Goal: Complete application form: Complete application form

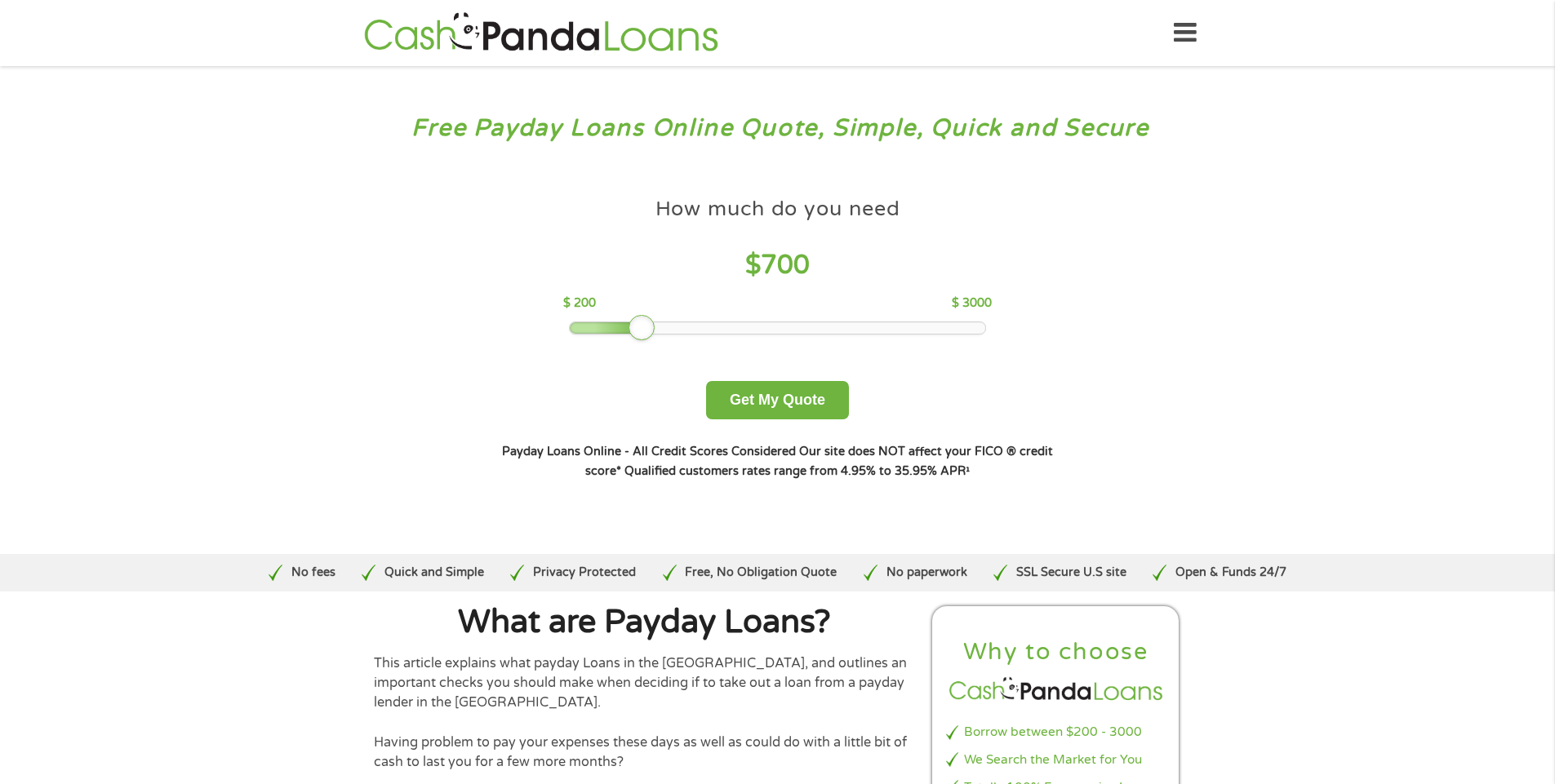
drag, startPoint x: 687, startPoint y: 330, endPoint x: 715, endPoint y: 335, distance: 28.4
click at [648, 340] on div "How much do you need $ 700 $ 200 $ 3000 Get My Quote" at bounding box center [777, 304] width 571 height 230
click at [755, 400] on button "Get My Quote" at bounding box center [778, 400] width 143 height 38
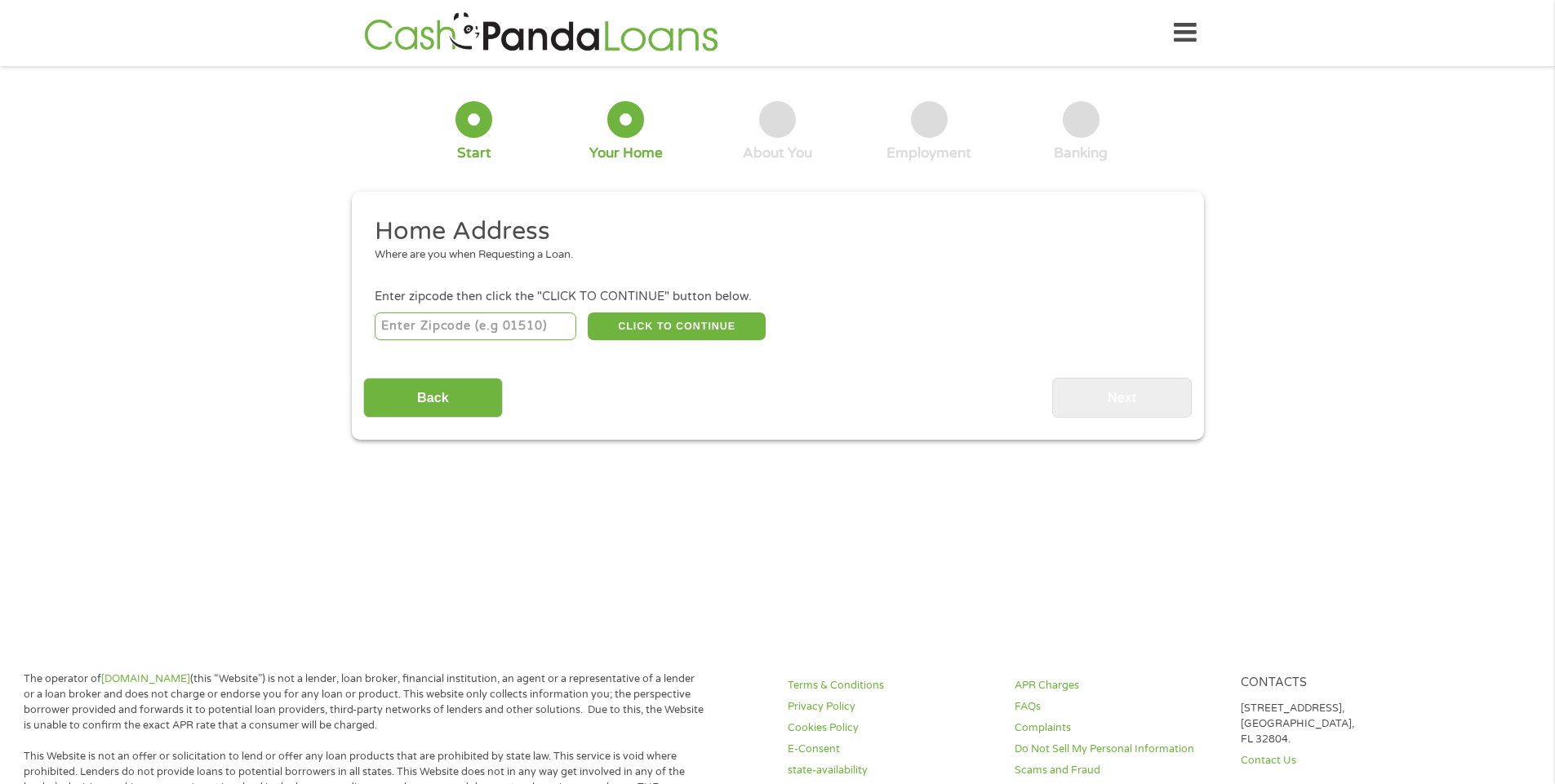
click at [437, 327] on input "number" at bounding box center [475, 326] width 202 height 28
type input "78613"
drag, startPoint x: 667, startPoint y: 320, endPoint x: 692, endPoint y: 313, distance: 26.0
click at [672, 318] on button "CLICK TO CONTINUE" at bounding box center [677, 326] width 178 height 28
type input "78613"
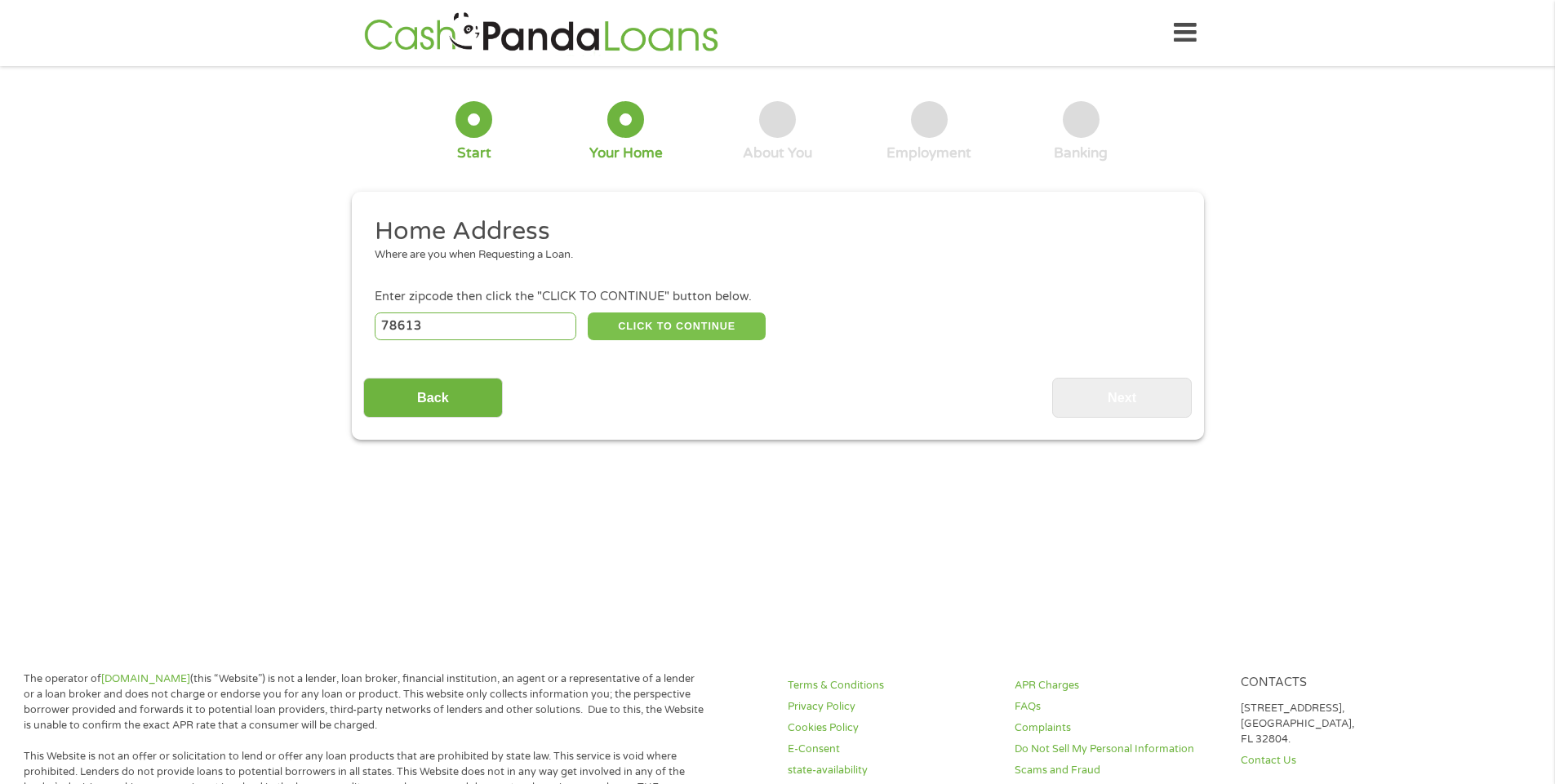
type input "[GEOGRAPHIC_DATA]"
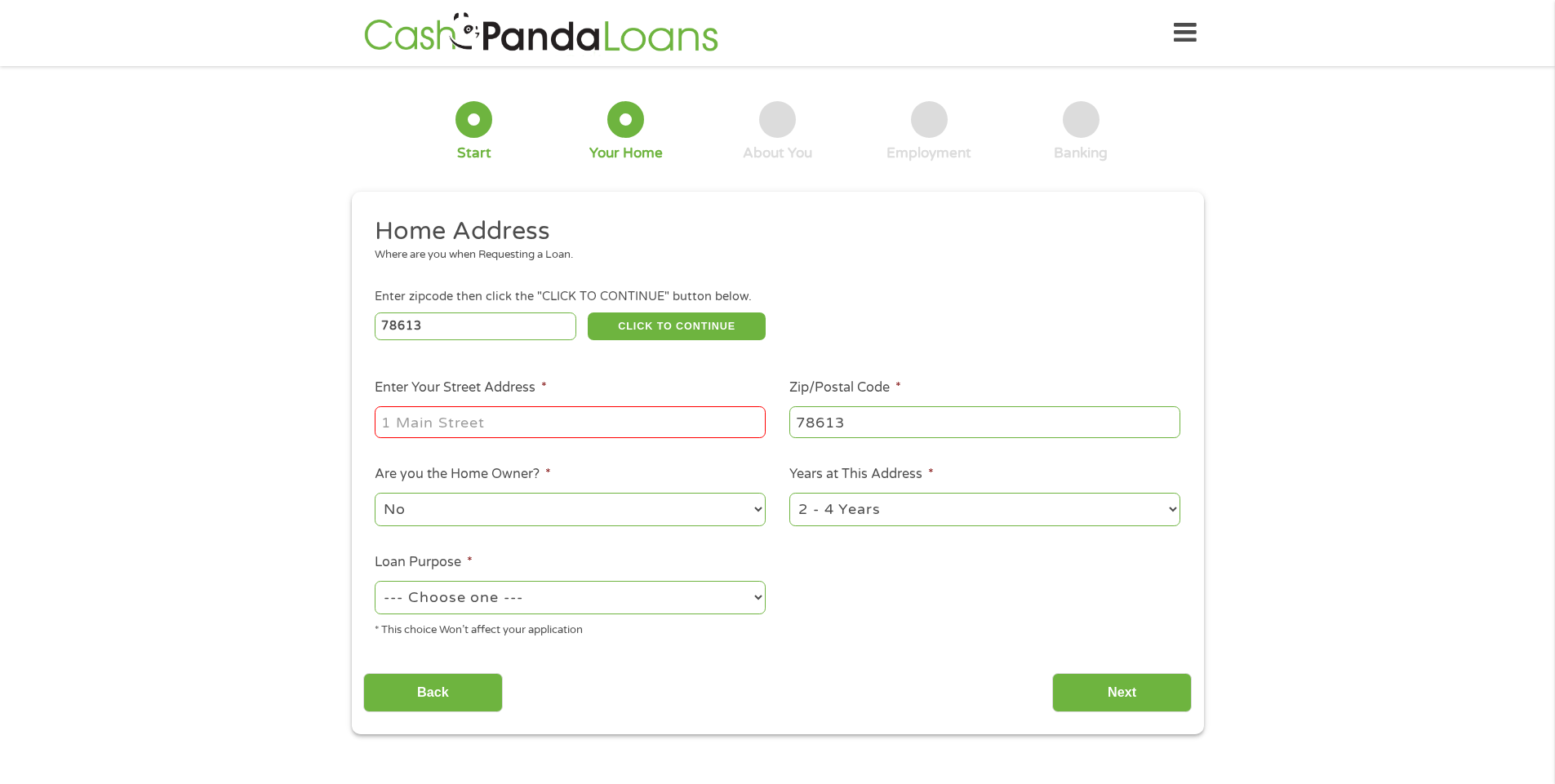
click at [430, 419] on input "Enter Your Street Address *" at bounding box center [571, 422] width 391 height 31
type input "[STREET_ADDRESS]"
click at [540, 425] on input "[STREET_ADDRESS]" at bounding box center [571, 422] width 391 height 31
click at [415, 501] on select "No Yes" at bounding box center [571, 509] width 391 height 33
click at [375, 492] on select "No Yes" at bounding box center [571, 509] width 391 height 33
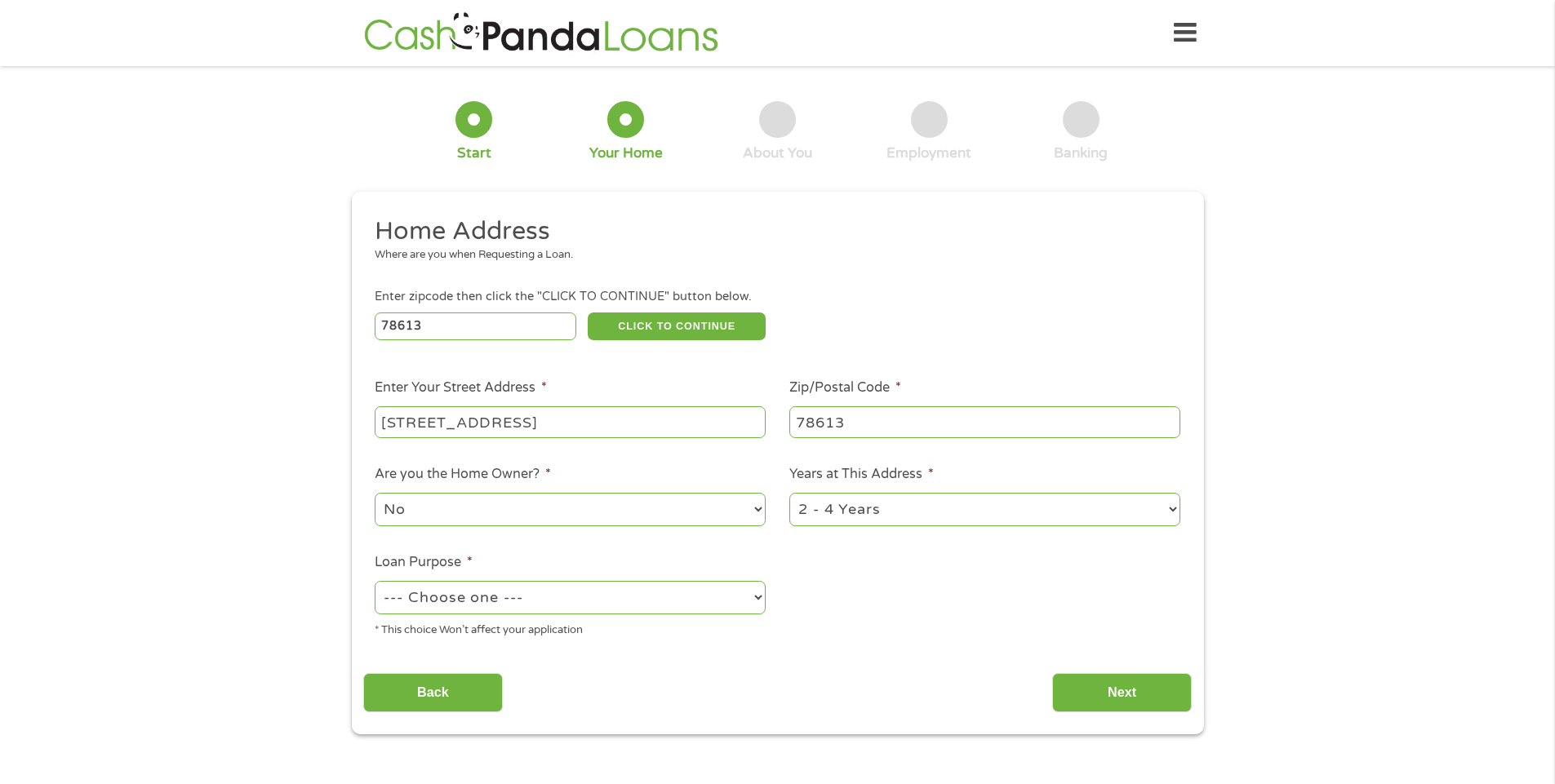
click at [1176, 501] on select "1 Year or less 1 - 2 Years 2 - 4 Years Over 4 Years" at bounding box center [984, 509] width 391 height 33
select select "12months"
click at [789, 492] on select "1 Year or less 1 - 2 Years 2 - 4 Years Over 4 Years" at bounding box center [984, 509] width 391 height 33
click at [760, 594] on select "--- Choose one --- Pay Bills Debt Consolidation Home Improvement Major Purchase…" at bounding box center [571, 598] width 391 height 33
click at [756, 591] on select "--- Choose one --- Pay Bills Debt Consolidation Home Improvement Major Purchase…" at bounding box center [571, 598] width 391 height 33
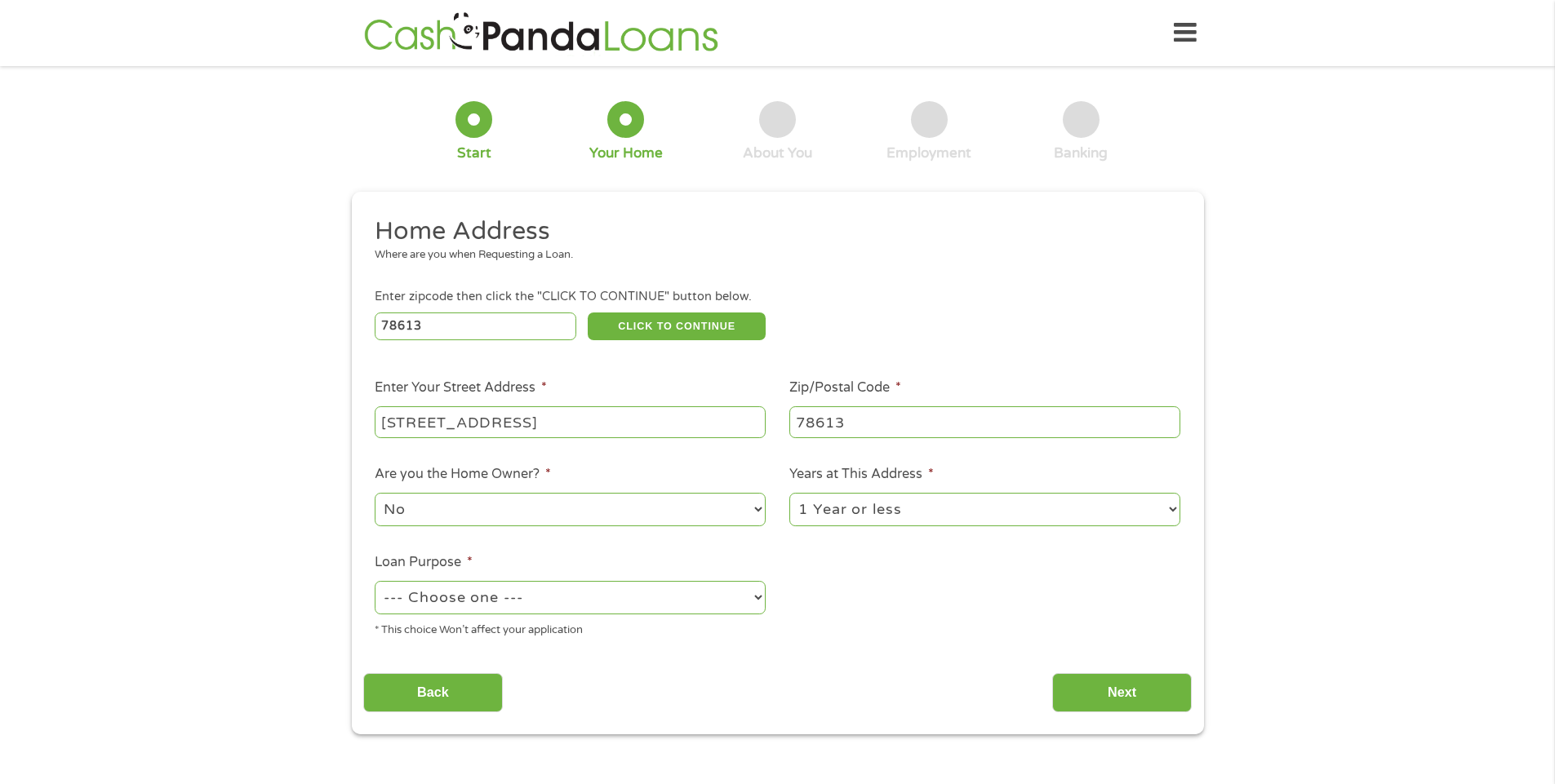
click at [756, 592] on select "--- Choose one --- Pay Bills Debt Consolidation Home Improvement Major Purchase…" at bounding box center [571, 598] width 391 height 33
select select "shorttermcash"
click at [375, 581] on select "--- Choose one --- Pay Bills Debt Consolidation Home Improvement Major Purchase…" at bounding box center [571, 598] width 391 height 33
drag, startPoint x: 671, startPoint y: 325, endPoint x: 890, endPoint y: 286, distance: 222.4
click at [671, 326] on button "CLICK TO CONTINUE" at bounding box center [677, 326] width 178 height 28
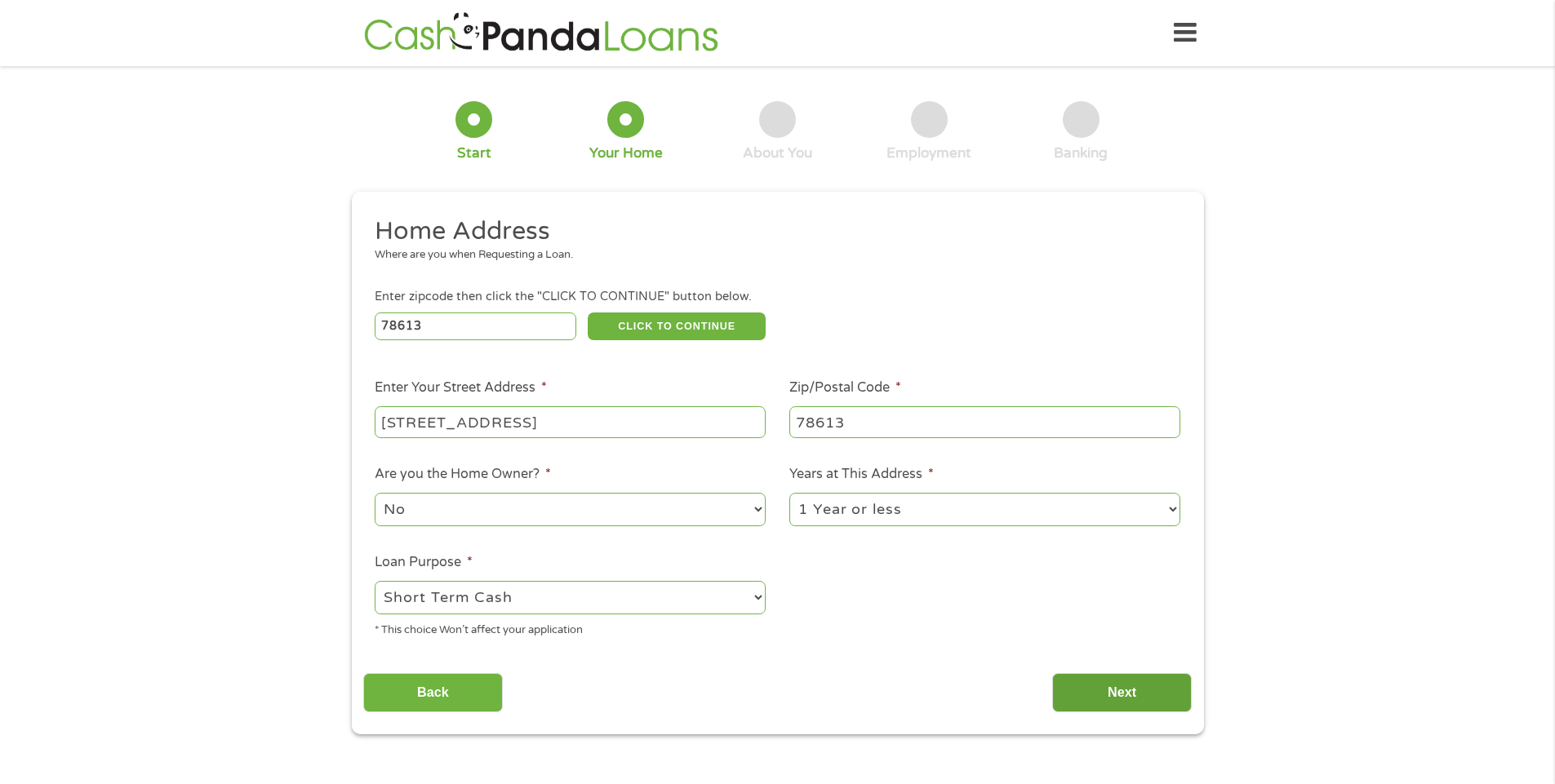
click at [1109, 688] on input "Next" at bounding box center [1122, 693] width 139 height 40
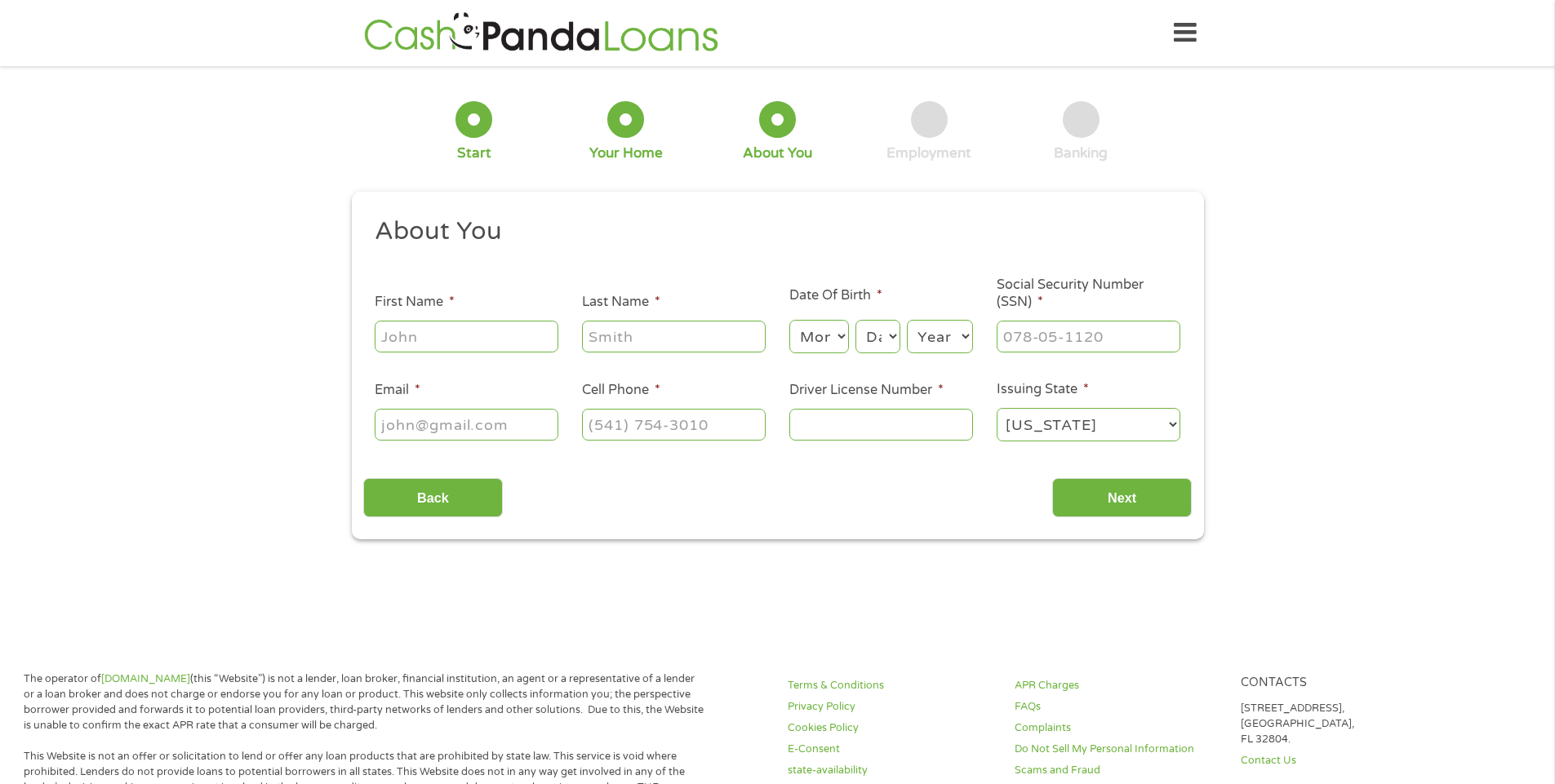
scroll to position [6, 6]
click at [391, 338] on input "First Name *" at bounding box center [466, 336] width 184 height 31
type input "[PERSON_NAME]"
type input "[PHONE_NUMBER]"
click at [598, 330] on input "Last Name *" at bounding box center [674, 336] width 184 height 31
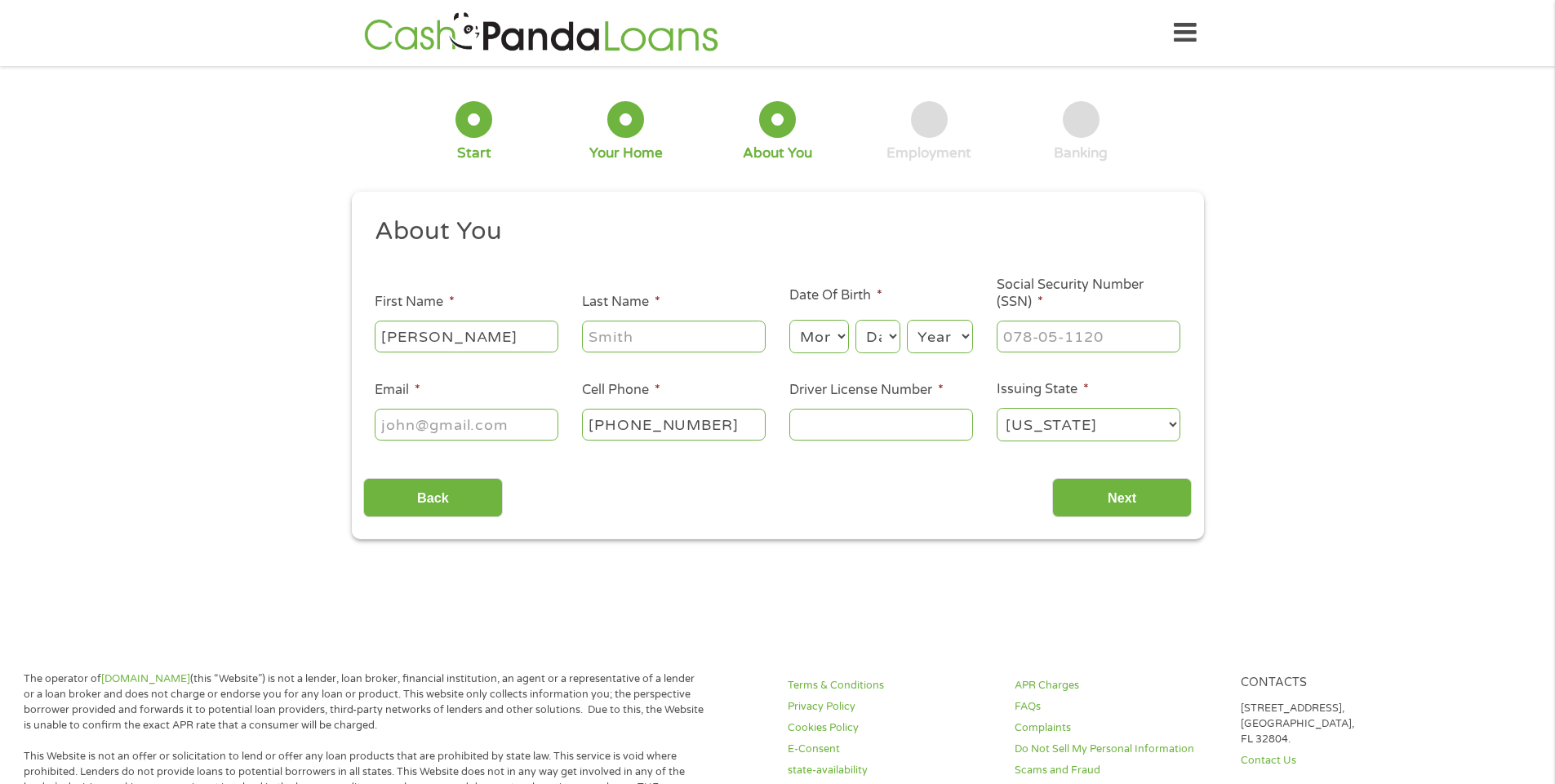
type input "Fast"
type input "[EMAIL_ADDRESS][DOMAIN_NAME]"
type input "[PHONE_NUMBER]"
drag, startPoint x: 539, startPoint y: 426, endPoint x: -31, endPoint y: 623, distance: 603.1
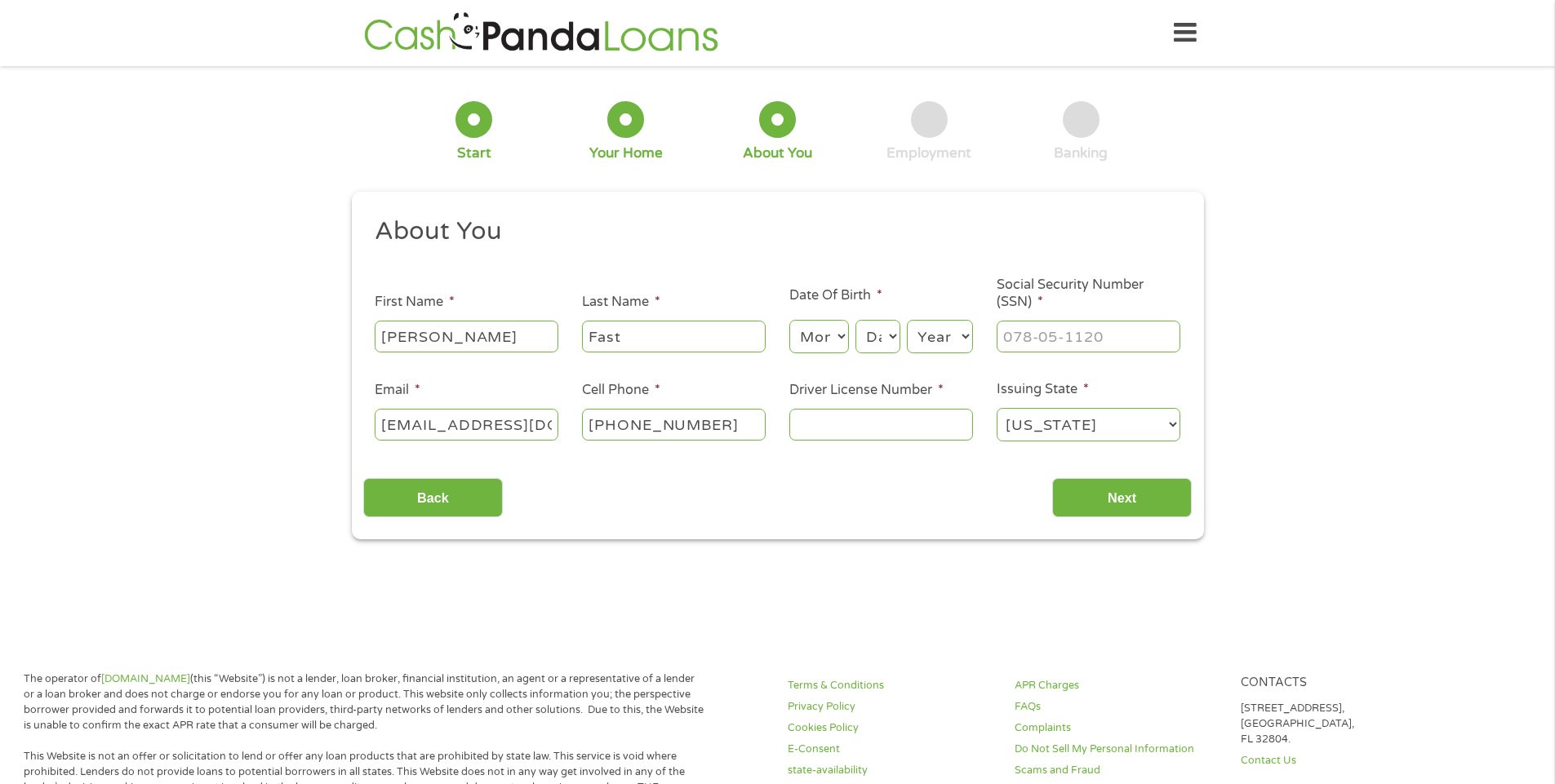
type input "[EMAIL_ADDRESS][DOMAIN_NAME],"
type input "[PHONE_NUMBER]"
click at [841, 336] on select "Month 1 2 3 4 5 6 7 8 9 10 11 12" at bounding box center [819, 336] width 60 height 33
select select "3"
click at [789, 320] on select "Month 1 2 3 4 5 6 7 8 9 10 11 12" at bounding box center [819, 336] width 60 height 33
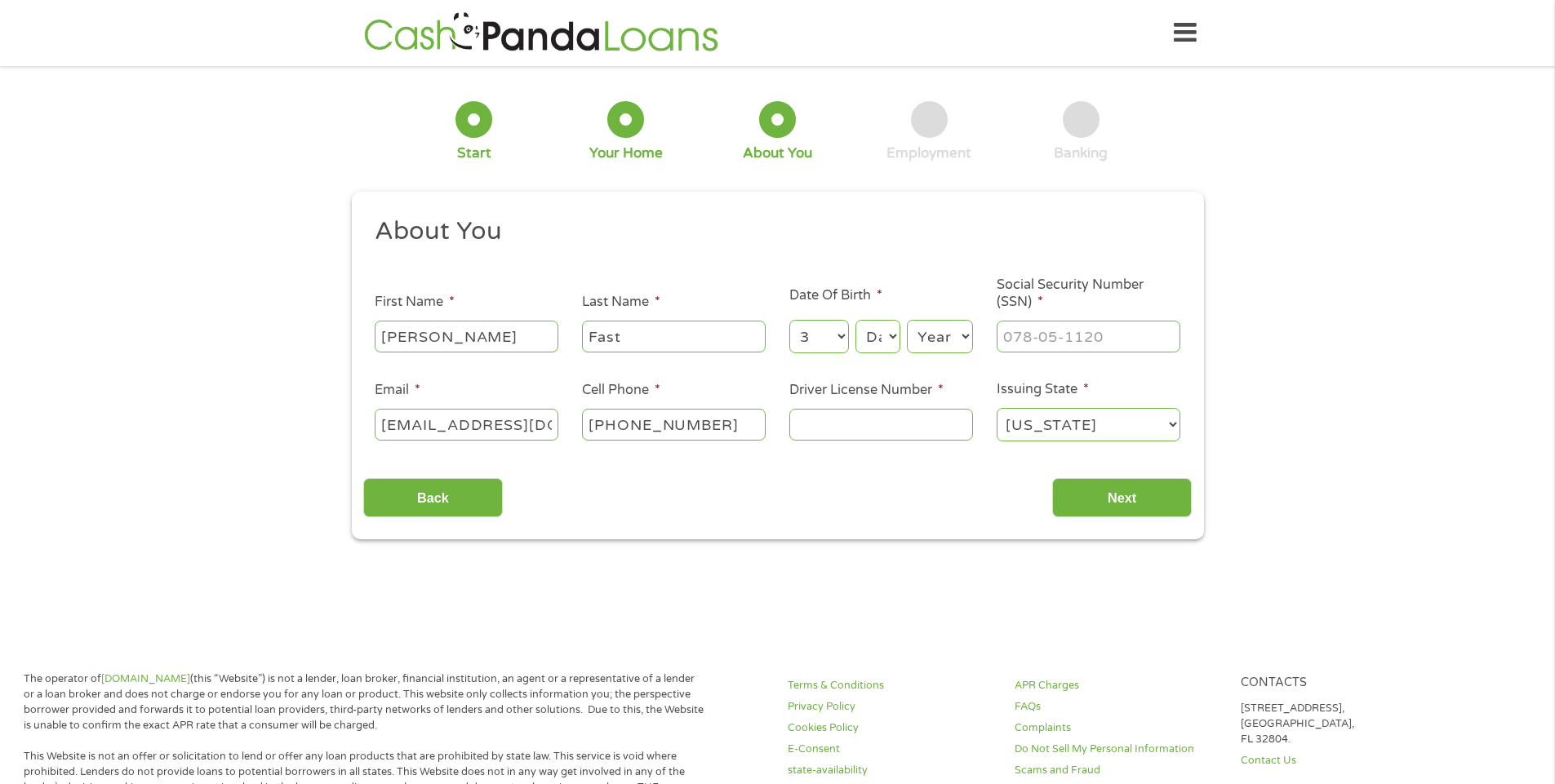
click at [892, 337] on select "Day 1 2 3 4 5 6 7 8 9 10 11 12 13 14 15 16 17 18 19 20 21 22 23 24 25 26 27 28 …" at bounding box center [877, 336] width 44 height 33
select select "13"
click at [855, 320] on select "Day 1 2 3 4 5 6 7 8 9 10 11 12 13 14 15 16 17 18 19 20 21 22 23 24 25 26 27 28 …" at bounding box center [877, 336] width 44 height 33
click at [965, 334] on select "Year [DATE] 2006 2005 2004 2003 2002 2001 2000 1999 1998 1997 1996 1995 1994 19…" at bounding box center [939, 336] width 66 height 33
select select "1954"
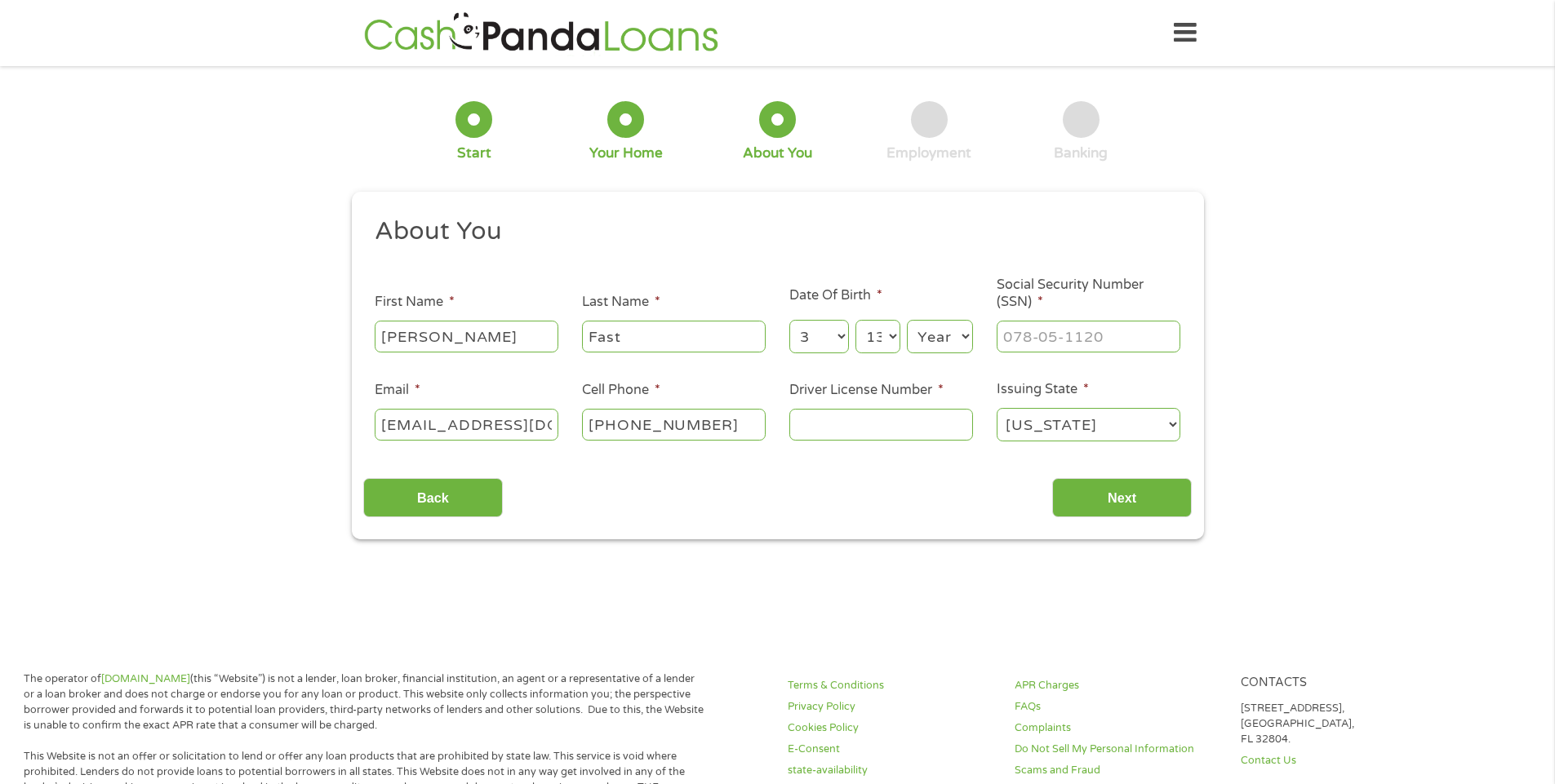
click at [907, 320] on select "Year [DATE] 2006 2005 2004 2003 2002 2001 2000 1999 1998 1997 1996 1995 1994 19…" at bounding box center [939, 336] width 66 height 33
click at [1016, 338] on input "___-__-____" at bounding box center [1088, 336] width 184 height 31
type input "435-96-1184"
drag, startPoint x: 818, startPoint y: 418, endPoint x: 937, endPoint y: 393, distance: 121.6
click at [819, 418] on input "Driver License Number *" at bounding box center [880, 424] width 184 height 31
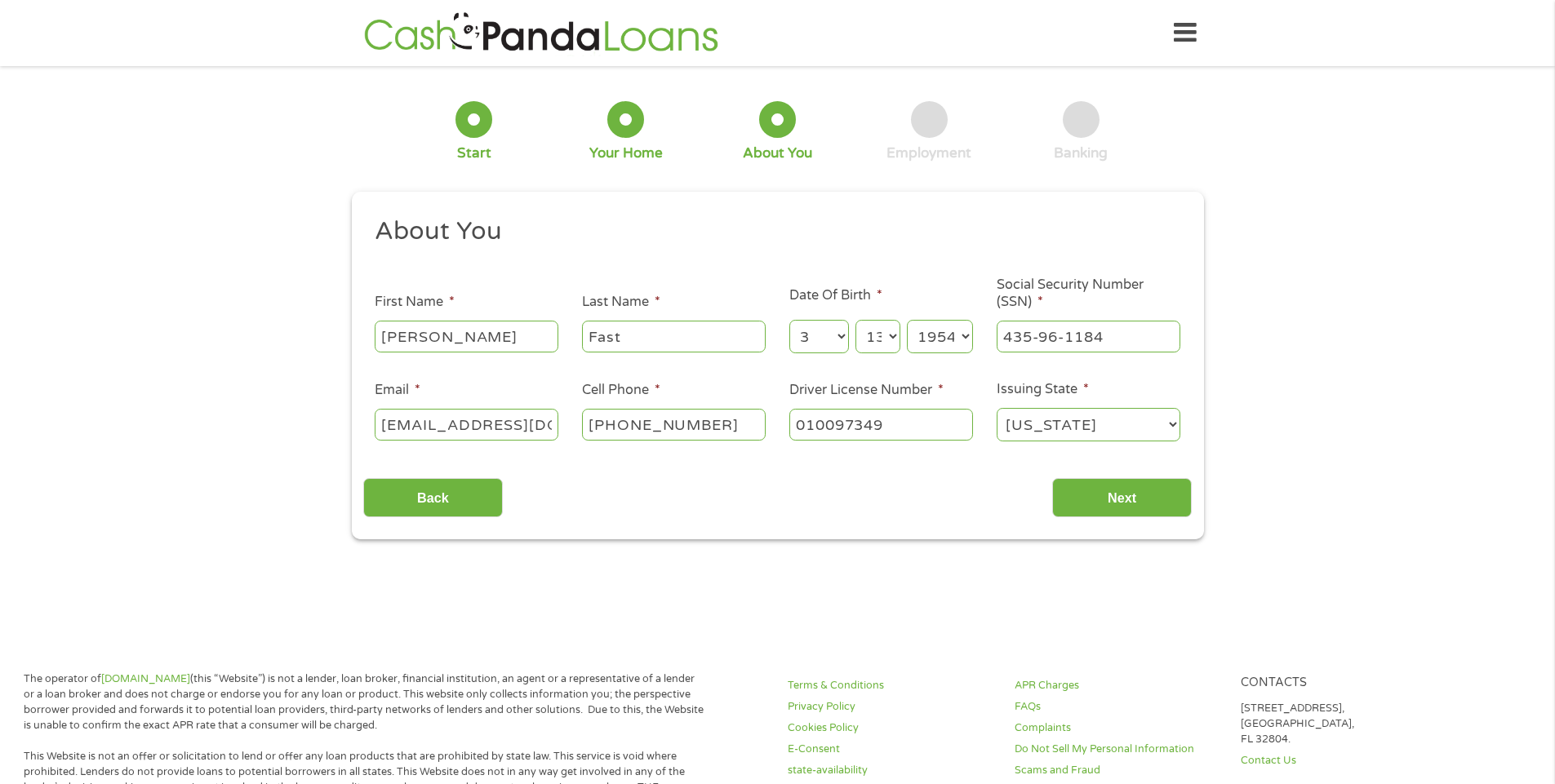
type input "010097349"
click at [1171, 425] on select "[US_STATE] [US_STATE] [US_STATE] [US_STATE] [US_STATE] [US_STATE] [US_STATE] [U…" at bounding box center [1088, 425] width 184 height 33
select select "[US_STATE]"
click at [996, 408] on select "[US_STATE] [US_STATE] [US_STATE] [US_STATE] [US_STATE] [US_STATE] [US_STATE] [U…" at bounding box center [1088, 425] width 184 height 33
click at [1100, 498] on input "Next" at bounding box center [1122, 498] width 139 height 40
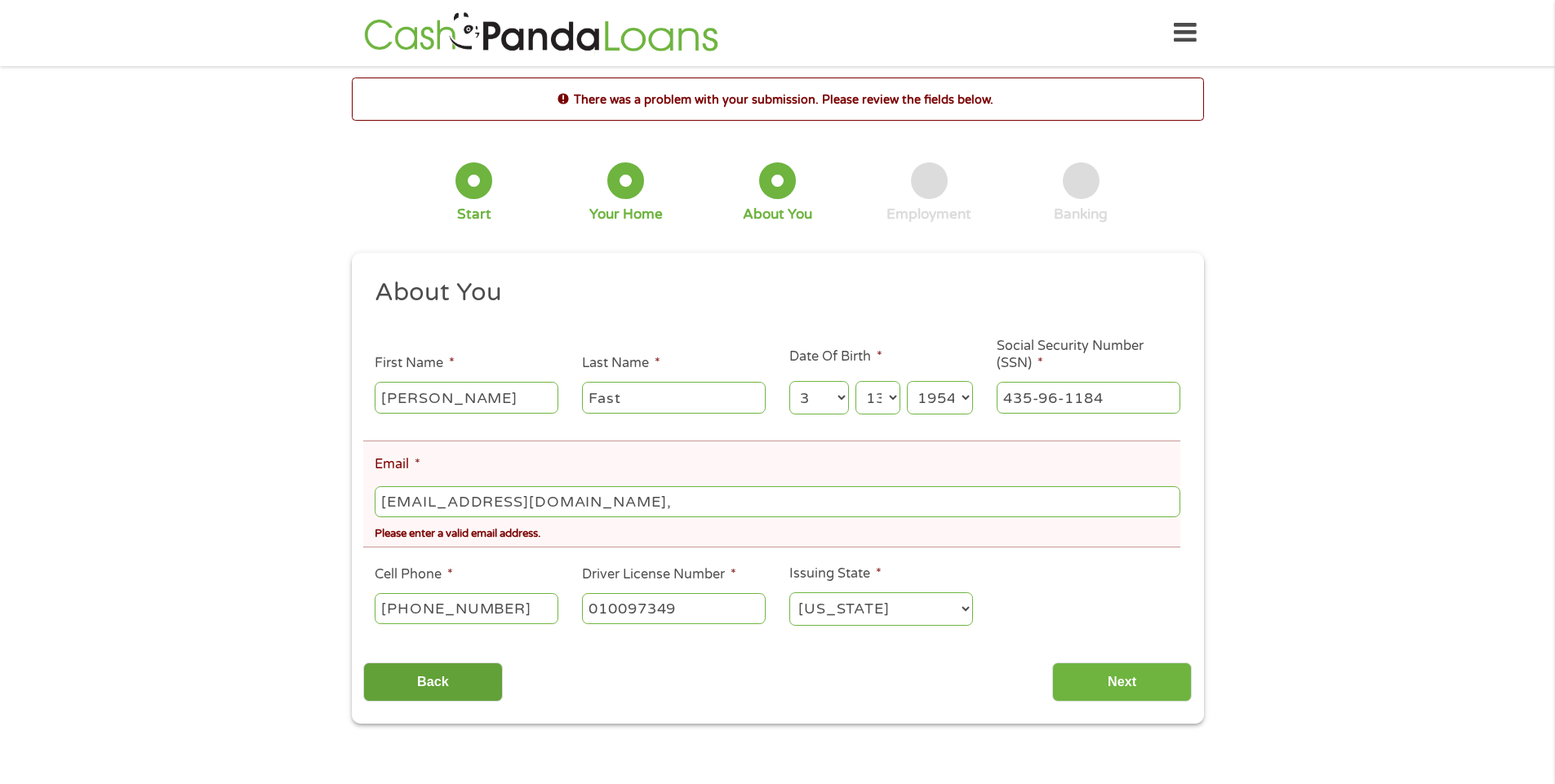
drag, startPoint x: 688, startPoint y: 607, endPoint x: 466, endPoint y: 674, distance: 231.9
click at [466, 673] on div "About You This field is hidden when viewing the form Title * --- Choose one ---…" at bounding box center [777, 489] width 829 height 425
type input "010093749"
click at [1128, 680] on input "Next" at bounding box center [1122, 683] width 139 height 40
click at [840, 397] on select "Month 1 2 3 4 5 6 7 8 9 10 11 12" at bounding box center [819, 397] width 60 height 33
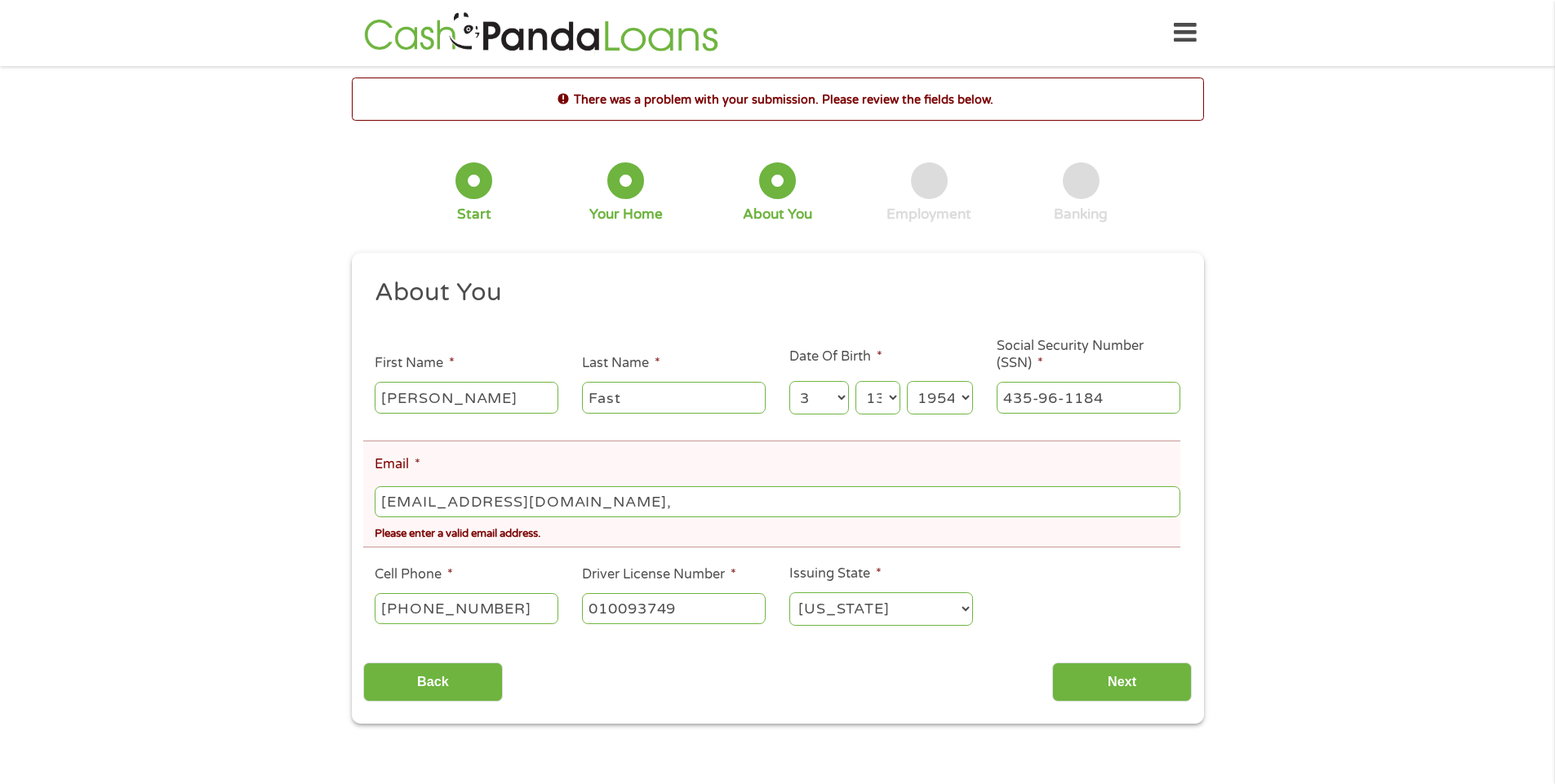
click at [789, 381] on select "Month 1 2 3 4 5 6 7 8 9 10 11 12" at bounding box center [819, 397] width 60 height 33
click at [422, 681] on input "Back" at bounding box center [433, 683] width 139 height 40
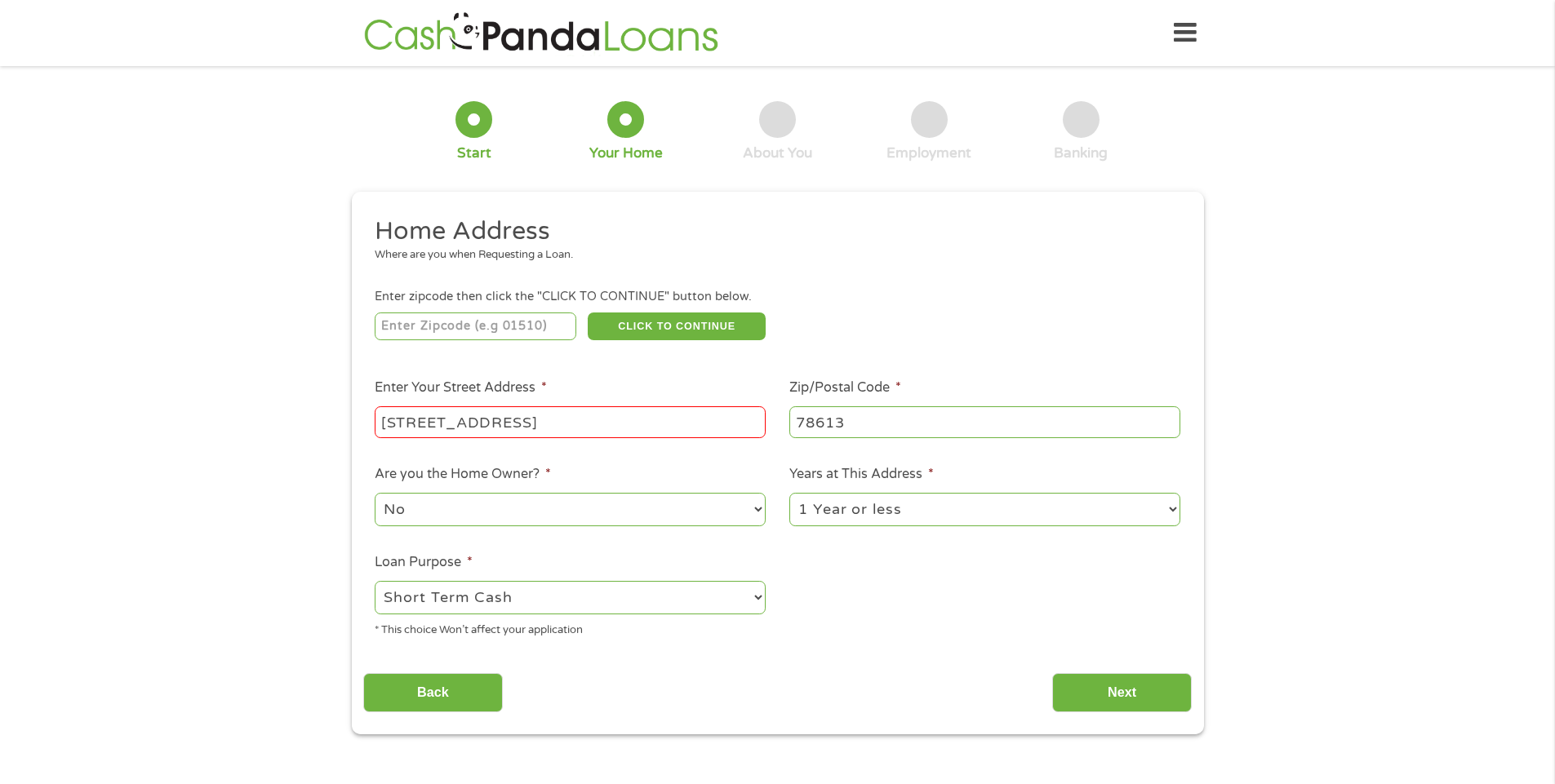
click at [433, 325] on input "number" at bounding box center [475, 326] width 202 height 28
type input "78613"
click at [662, 326] on button "CLICK TO CONTINUE" at bounding box center [677, 326] width 178 height 28
click at [1117, 680] on input "Next" at bounding box center [1122, 693] width 139 height 40
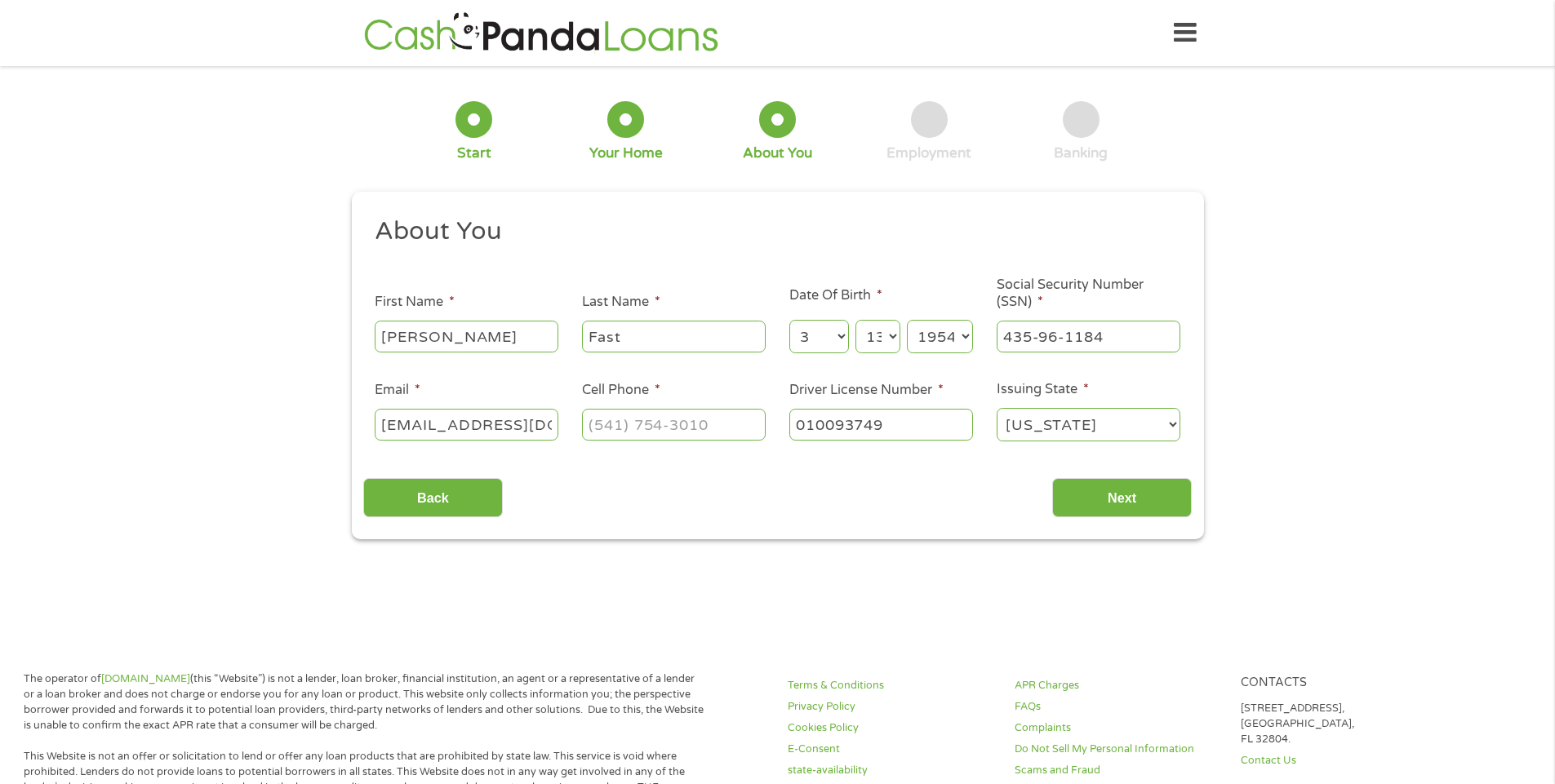
click at [843, 335] on select "Month 1 2 3 4 5 6 7 8 9 10 11 12" at bounding box center [819, 336] width 60 height 33
click at [789, 320] on select "Month 1 2 3 4 5 6 7 8 9 10 11 12" at bounding box center [819, 336] width 60 height 33
click at [892, 335] on select "Day 1 2 3 4 5 6 7 8 9 10 11 12 13 14 15 16 17 18 19 20 21 22 23 24 25 26 27 28 …" at bounding box center [877, 336] width 44 height 33
click at [855, 320] on select "Day 1 2 3 4 5 6 7 8 9 10 11 12 13 14 15 16 17 18 19 20 21 22 23 24 25 26 27 28 …" at bounding box center [877, 336] width 44 height 33
drag, startPoint x: 583, startPoint y: 422, endPoint x: 672, endPoint y: 407, distance: 90.3
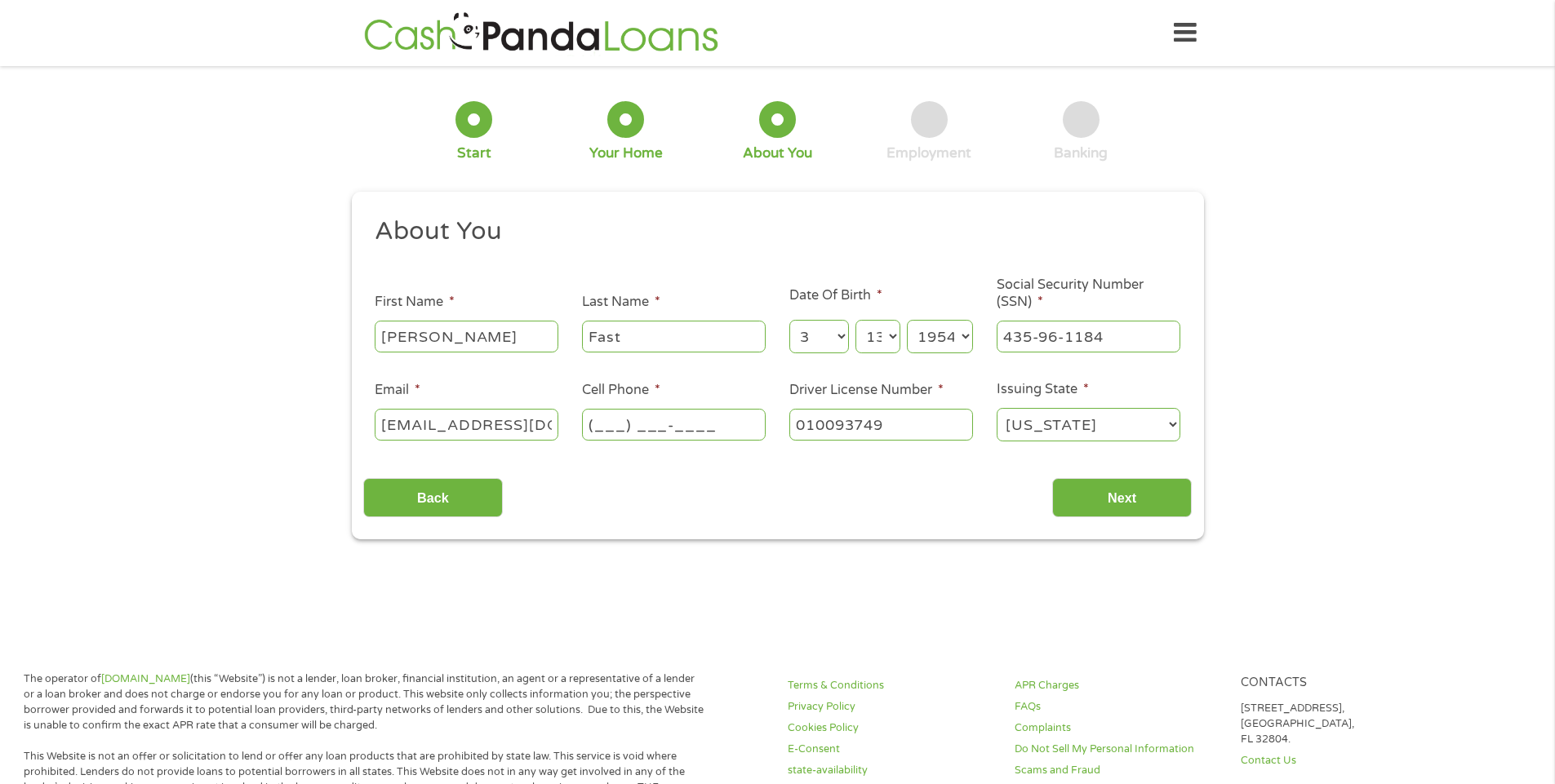
click at [673, 407] on div "(___) ___-____" at bounding box center [674, 425] width 184 height 37
type input "[PHONE_NUMBER]"
click at [1169, 425] on select "[US_STATE] [US_STATE] [US_STATE] [US_STATE] [US_STATE] [US_STATE] [US_STATE] [U…" at bounding box center [1088, 425] width 184 height 33
select select "[US_STATE]"
click at [996, 408] on select "[US_STATE] [US_STATE] [US_STATE] [US_STATE] [US_STATE] [US_STATE] [US_STATE] [U…" at bounding box center [1088, 425] width 184 height 33
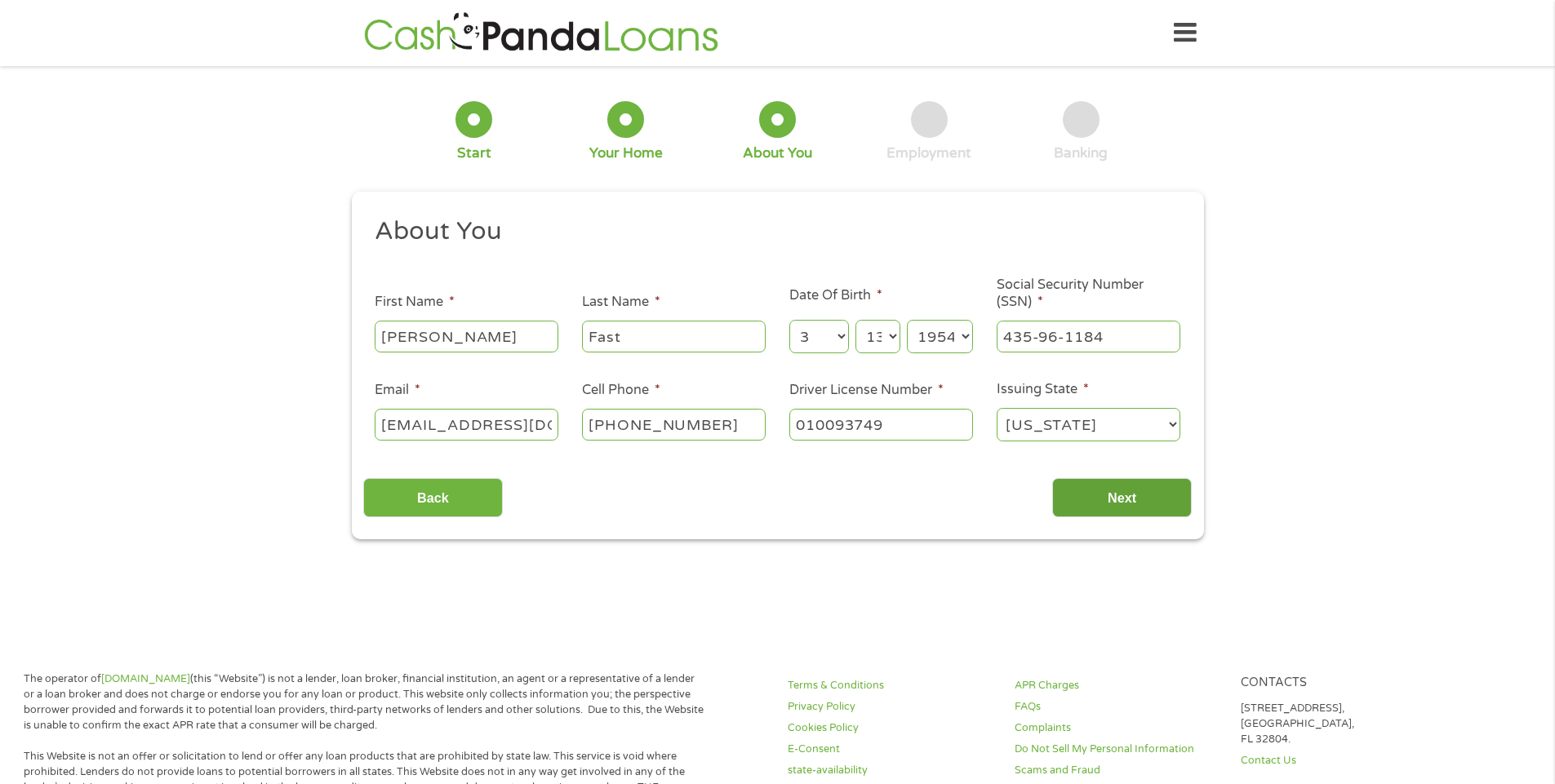
click at [1123, 493] on input "Next" at bounding box center [1122, 498] width 139 height 40
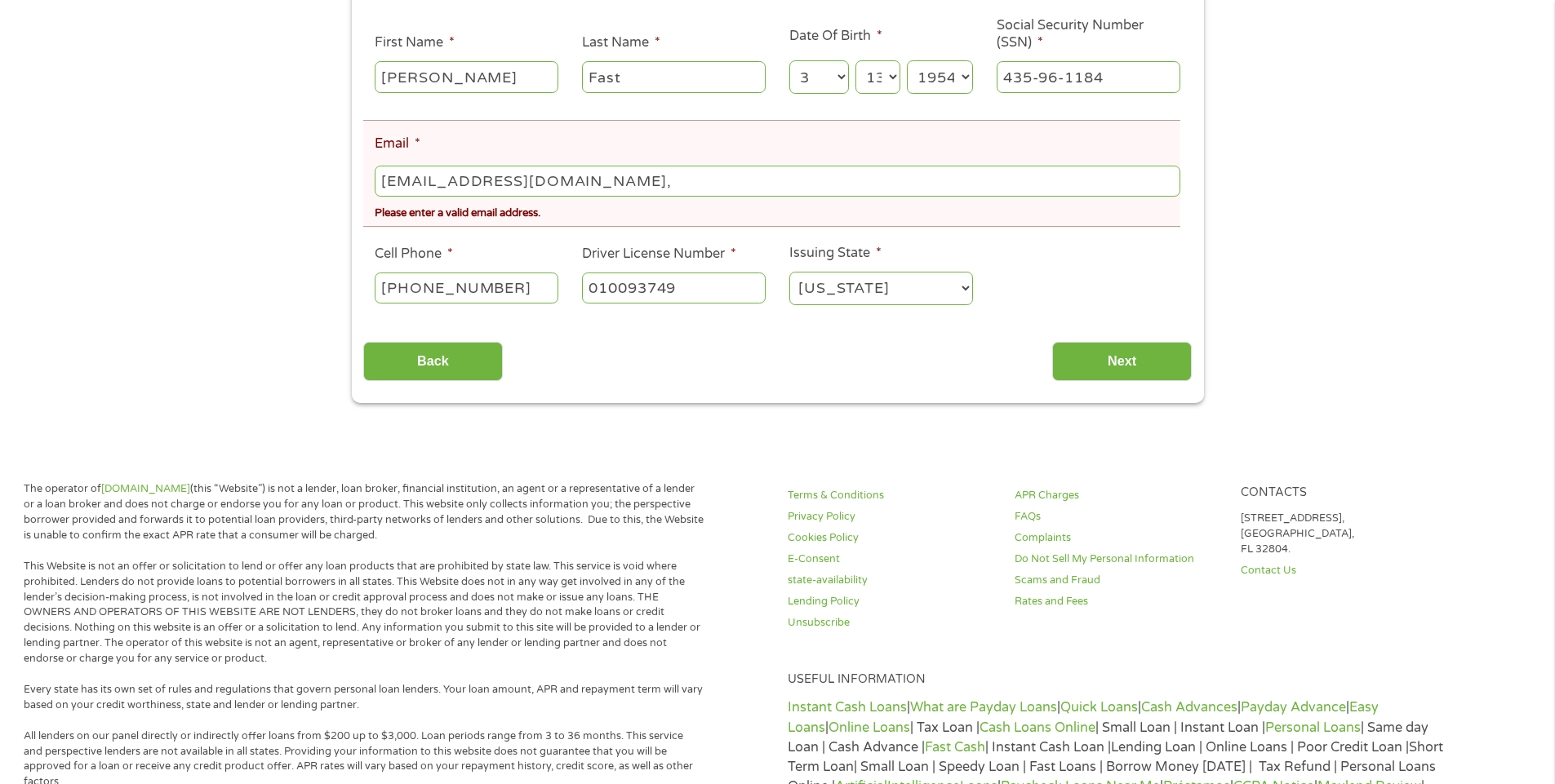
scroll to position [326, 0]
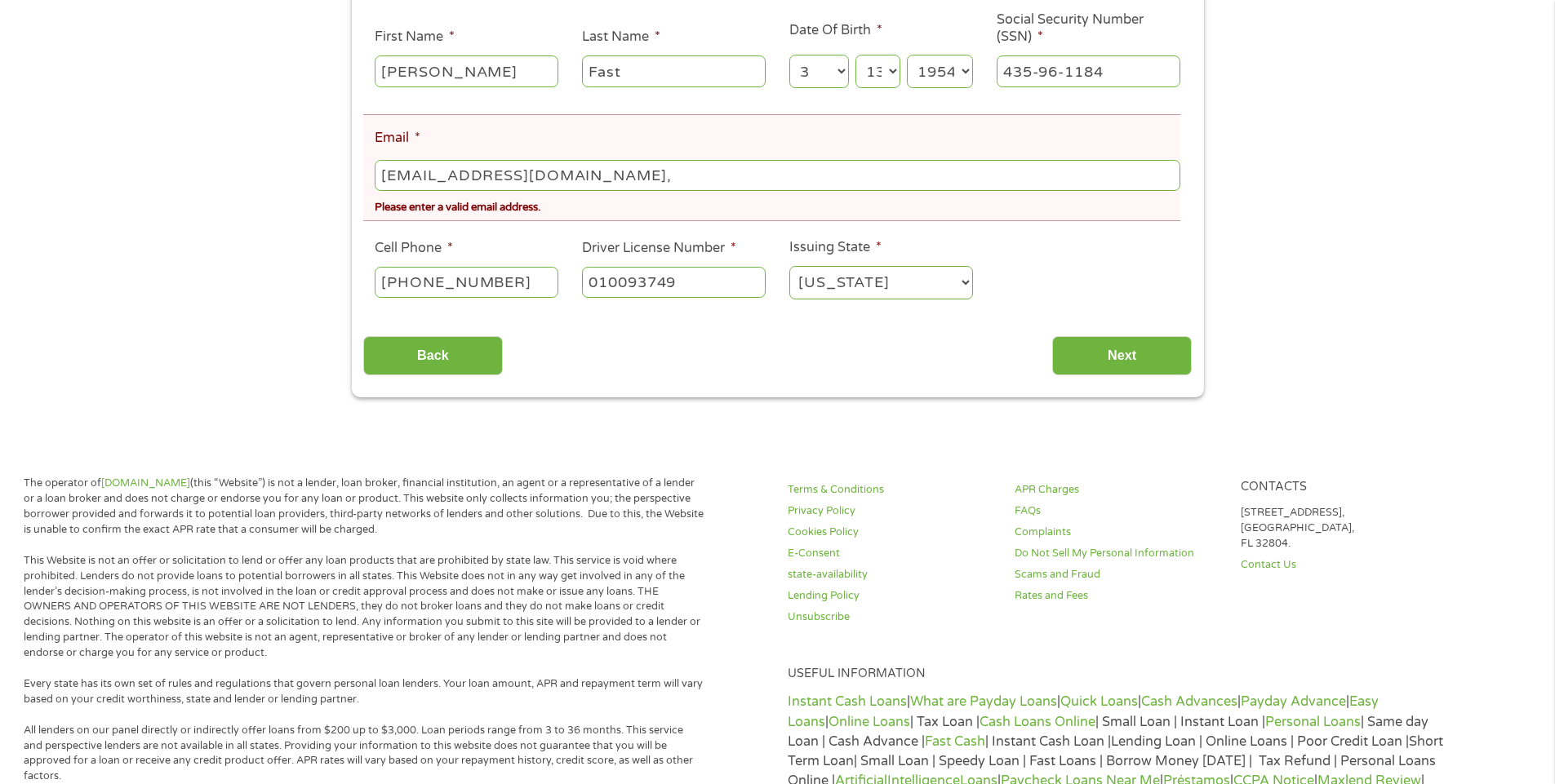
click at [841, 70] on select "Month 1 2 3 4 5 6 7 8 9 10 11 12" at bounding box center [819, 71] width 60 height 33
click at [789, 54] on select "Month 1 2 3 4 5 6 7 8 9 10 11 12" at bounding box center [819, 71] width 60 height 33
click at [891, 71] on select "Day 1 2 3 4 5 6 7 8 9 10 11 12 13 14 15 16 17 18 19 20 21 22 23 24 25 26 27 28 …" at bounding box center [877, 71] width 44 height 33
click at [855, 54] on select "Day 1 2 3 4 5 6 7 8 9 10 11 12 13 14 15 16 17 18 19 20 21 22 23 24 25 26 27 28 …" at bounding box center [877, 71] width 44 height 33
drag, startPoint x: 658, startPoint y: 62, endPoint x: 650, endPoint y: 71, distance: 12.0
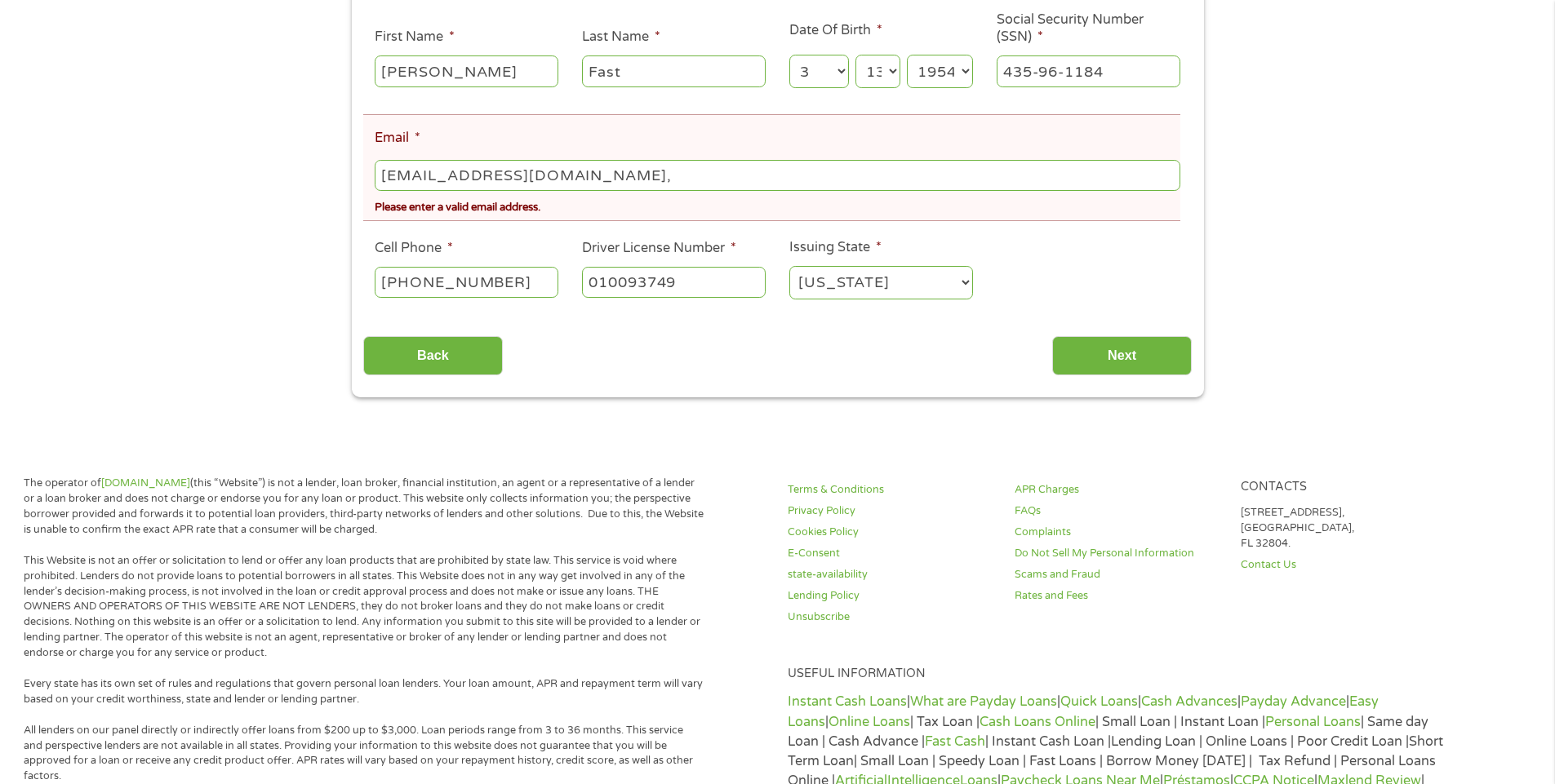
click at [657, 66] on input "Fast" at bounding box center [674, 71] width 184 height 31
click at [965, 282] on select "[US_STATE] [US_STATE] [US_STATE] [US_STATE] [US_STATE] [US_STATE] [US_STATE] [U…" at bounding box center [880, 282] width 184 height 33
select select "[US_STATE]"
click at [789, 266] on select "[US_STATE] [US_STATE] [US_STATE] [US_STATE] [US_STATE] [US_STATE] [US_STATE] [U…" at bounding box center [880, 282] width 184 height 33
click at [1118, 352] on input "Next" at bounding box center [1122, 356] width 139 height 40
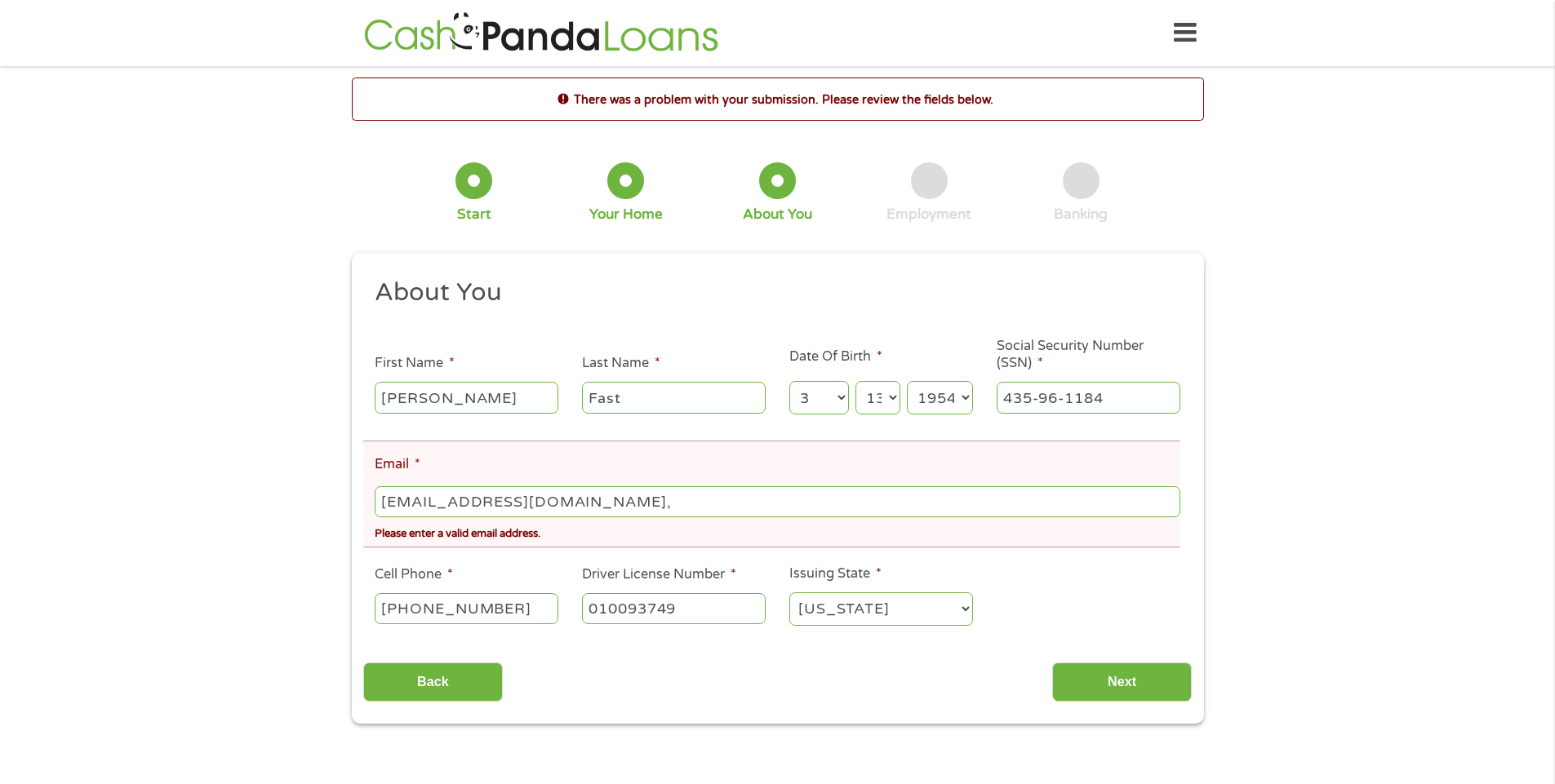
scroll to position [6, 6]
